Goal: Task Accomplishment & Management: Manage account settings

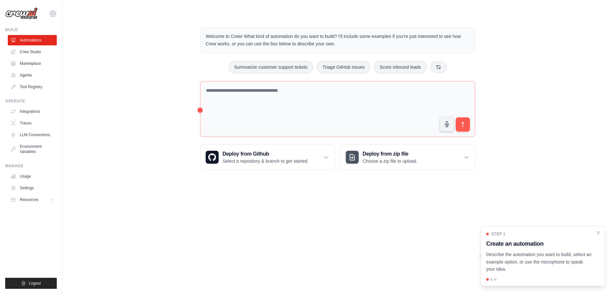
click at [55, 11] on icon at bounding box center [53, 14] width 8 height 8
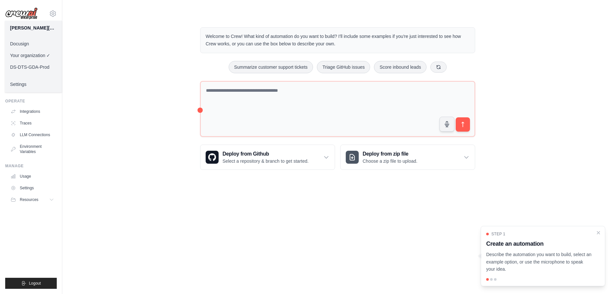
click at [45, 44] on link "Docusign" at bounding box center [33, 44] width 57 height 12
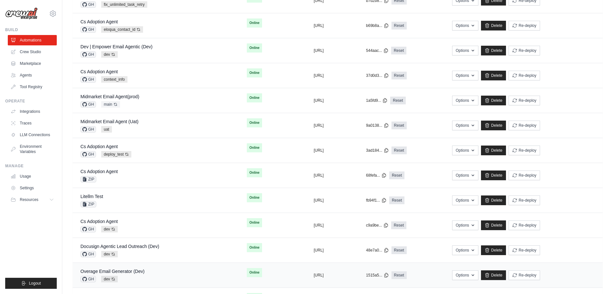
scroll to position [82, 0]
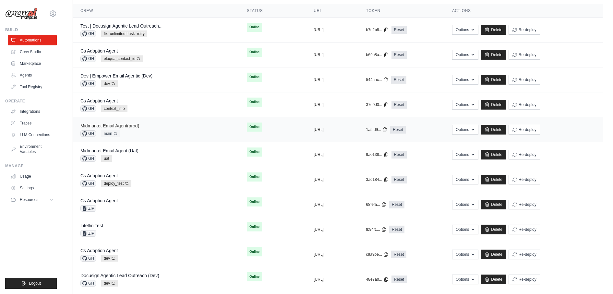
click at [119, 125] on link "Midmarket Email Agent(prod)" at bounding box center [109, 125] width 59 height 5
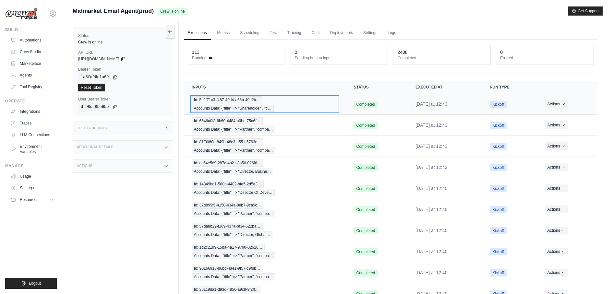
click at [232, 97] on span "Id: 5c2f71c3-f487-40d4-a66b-49d2b…" at bounding box center [227, 99] width 70 height 7
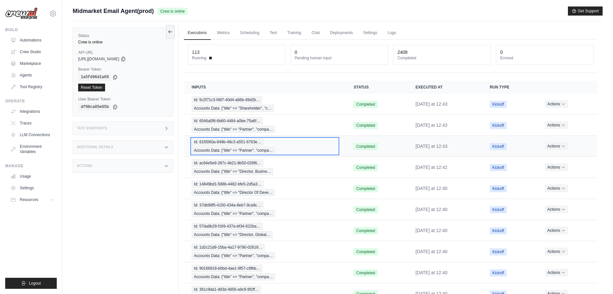
click at [234, 139] on span "Id: 81f0060a-849b-48c3-a551-6763e…" at bounding box center [228, 142] width 72 height 7
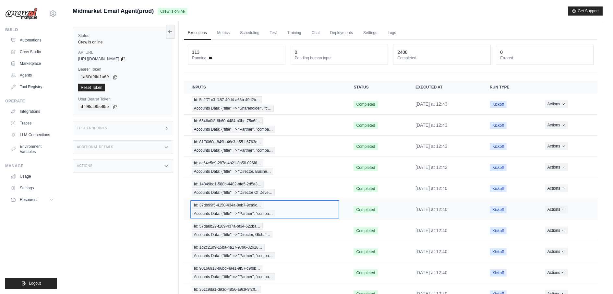
click at [236, 213] on span "Accounts Data: {"title" => "Partner", "compa…" at bounding box center [233, 213] width 83 height 7
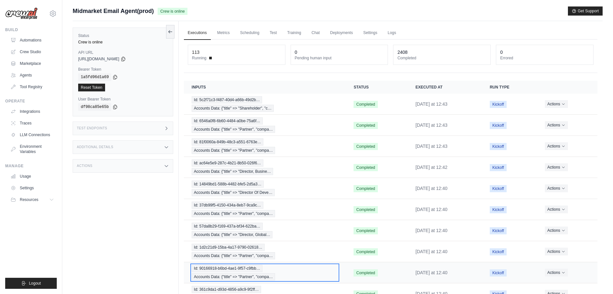
click at [230, 265] on span "Id: 90166918-b6bd-4ae1-9f57-c9fbb…" at bounding box center [227, 268] width 71 height 7
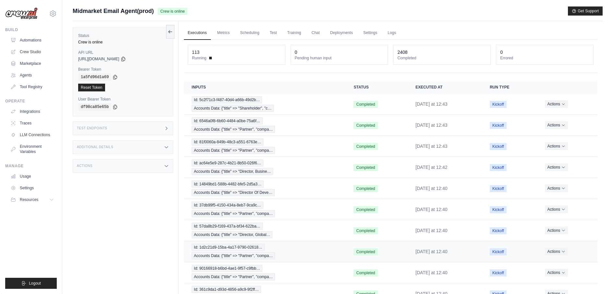
scroll to position [34, 0]
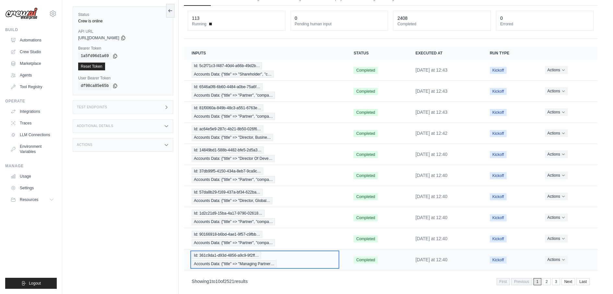
click at [240, 261] on span "Accounts Data: {"title" => "Managing Partner…" at bounding box center [234, 264] width 85 height 7
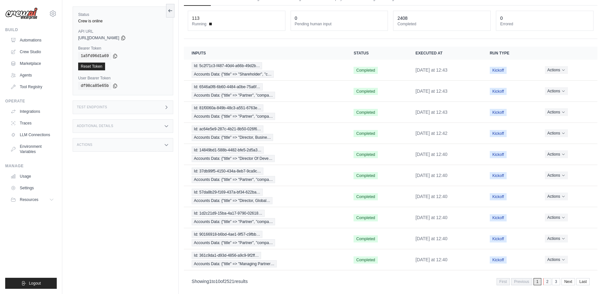
click at [547, 278] on link "2" at bounding box center [547, 281] width 8 height 7
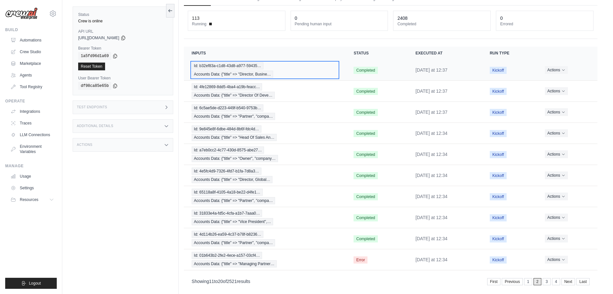
click at [228, 73] on span "Accounts Data: {"title" => "Director, Busine…" at bounding box center [233, 74] width 82 height 7
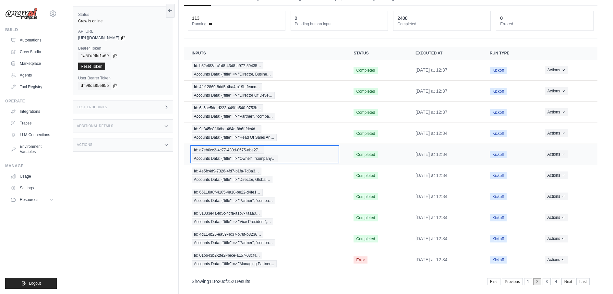
click at [214, 149] on span "Id: a7eb0cc2-4c77-430d-8575-abe27…" at bounding box center [228, 150] width 72 height 7
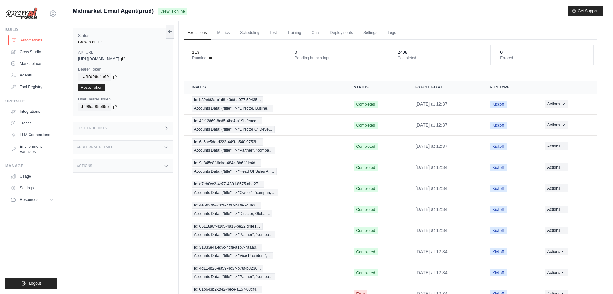
click at [31, 42] on link "Automations" at bounding box center [32, 40] width 49 height 10
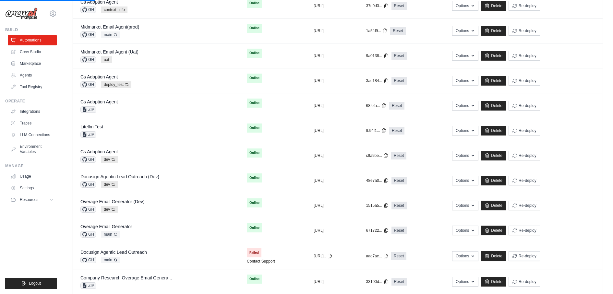
scroll to position [252, 0]
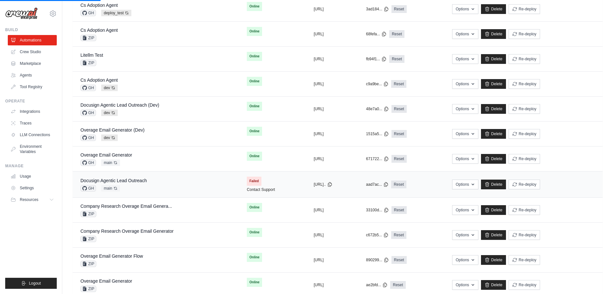
click at [176, 177] on div "Docusign Agentic Lead Outreach GH main Auto-deploy enabled" at bounding box center [155, 184] width 151 height 14
click at [145, 178] on link "Docusign Agentic Lead Outreach" at bounding box center [113, 180] width 67 height 5
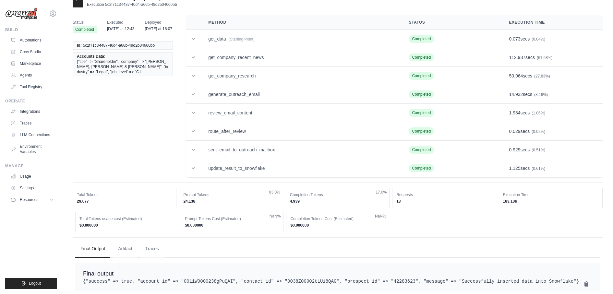
scroll to position [31, 0]
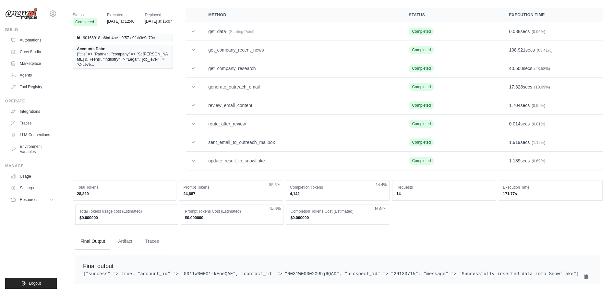
scroll to position [31, 0]
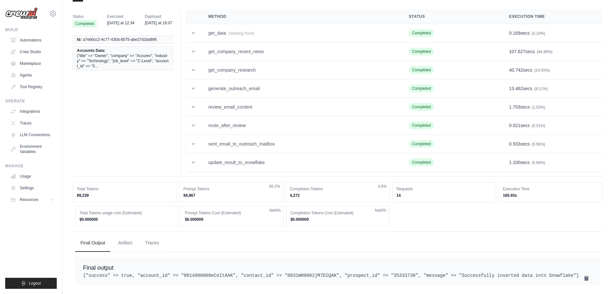
scroll to position [14, 0]
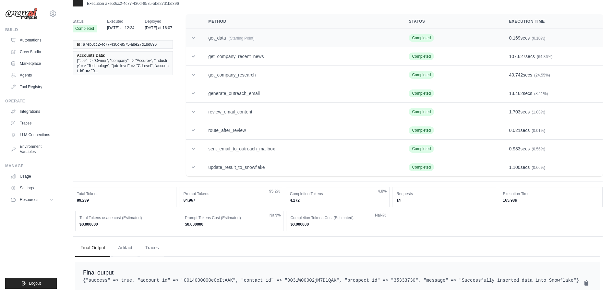
click at [222, 34] on td "get_data (Starting Point)" at bounding box center [301, 38] width 201 height 18
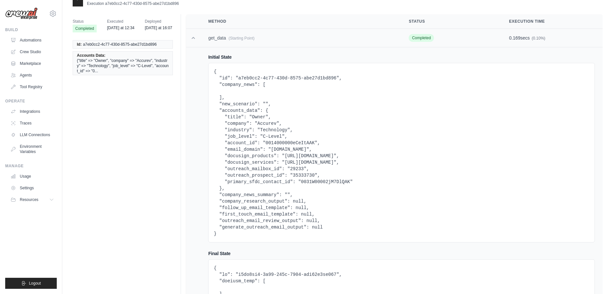
click at [222, 34] on td "get_data (Starting Point)" at bounding box center [301, 38] width 201 height 18
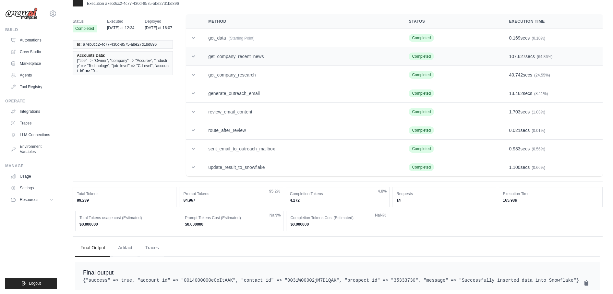
click at [224, 54] on td "get_company_recent_news" at bounding box center [301, 56] width 201 height 18
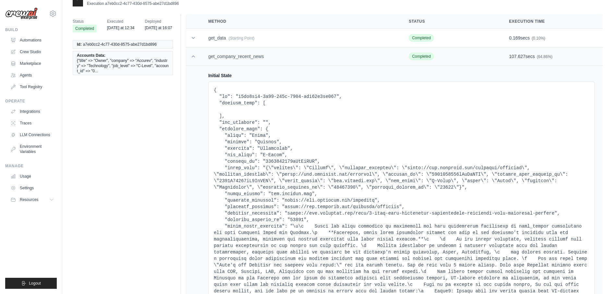
click at [224, 54] on td "get_company_recent_news" at bounding box center [301, 56] width 201 height 18
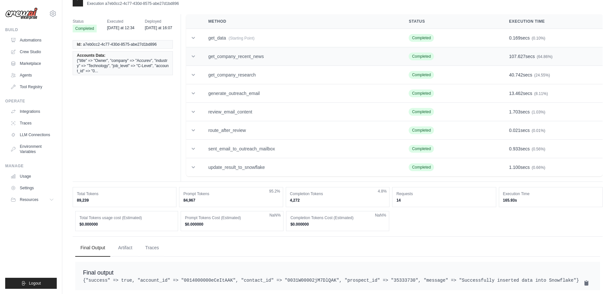
click at [224, 54] on td "get_company_recent_news" at bounding box center [301, 56] width 201 height 18
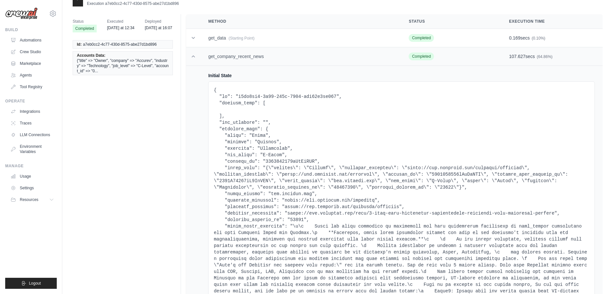
click at [224, 54] on td "get_company_recent_news" at bounding box center [301, 56] width 201 height 18
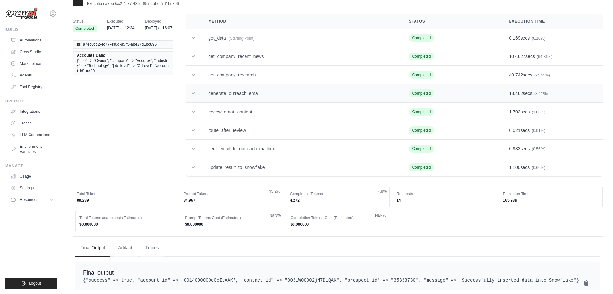
scroll to position [31, 0]
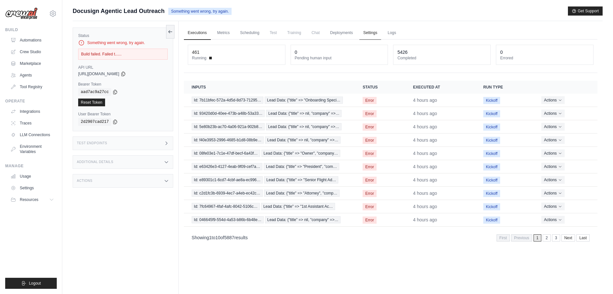
click at [367, 31] on link "Settings" at bounding box center [371, 33] width 22 height 14
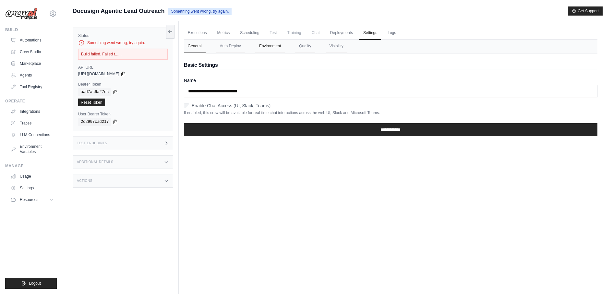
click at [269, 49] on button "Environment" at bounding box center [270, 47] width 30 height 14
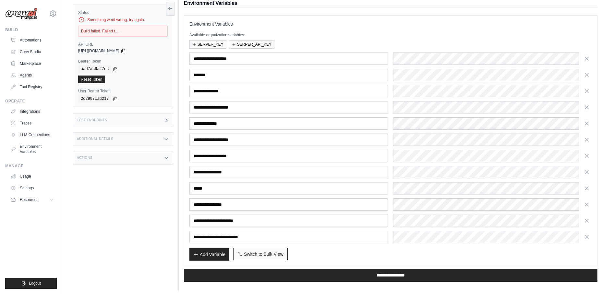
click at [265, 251] on span "Switch to Bulk View" at bounding box center [264, 254] width 40 height 6
type textarea "**********"
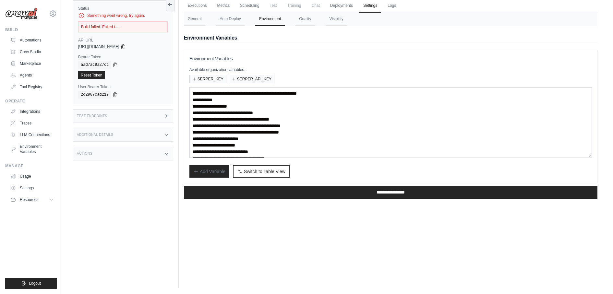
scroll to position [13, 0]
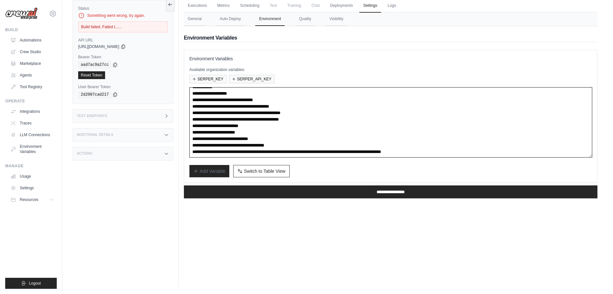
click at [341, 150] on textarea "**********" at bounding box center [390, 122] width 403 height 70
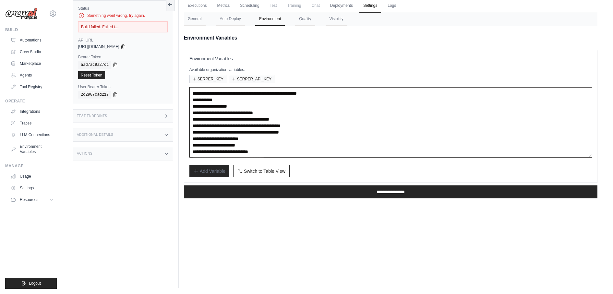
click at [275, 94] on textarea "**********" at bounding box center [390, 122] width 403 height 70
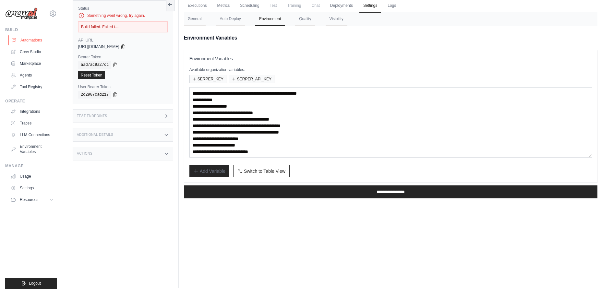
click at [53, 38] on link "Automations" at bounding box center [32, 40] width 49 height 10
